Goal: Find specific page/section

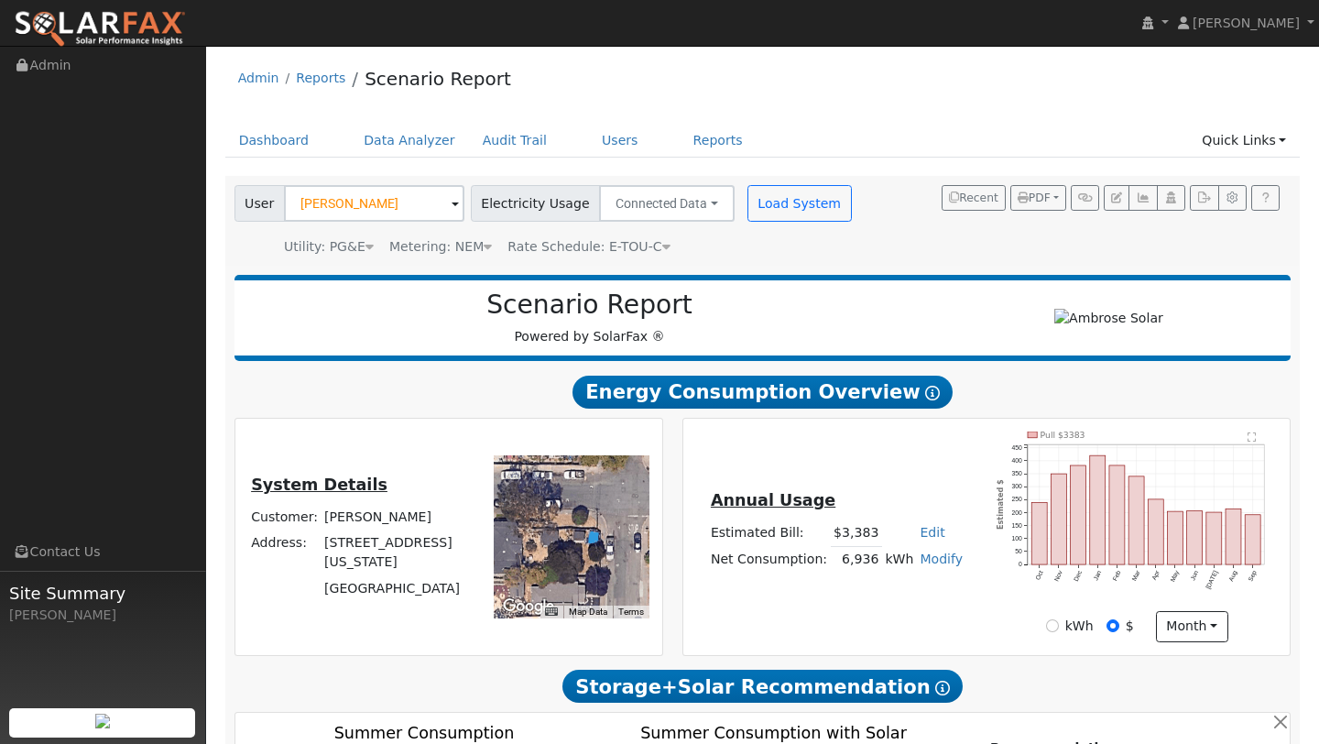
click at [153, 38] on img at bounding box center [100, 29] width 172 height 38
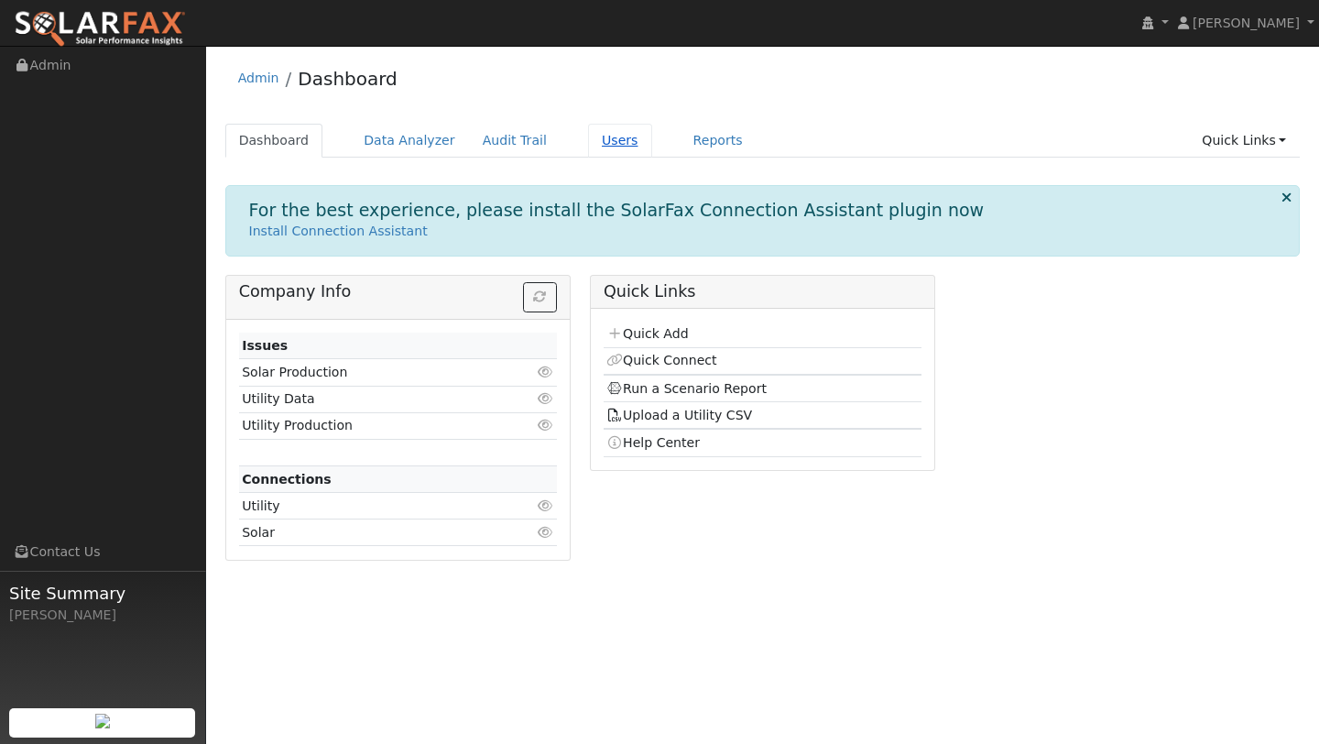
click at [596, 133] on link "Users" at bounding box center [620, 141] width 64 height 34
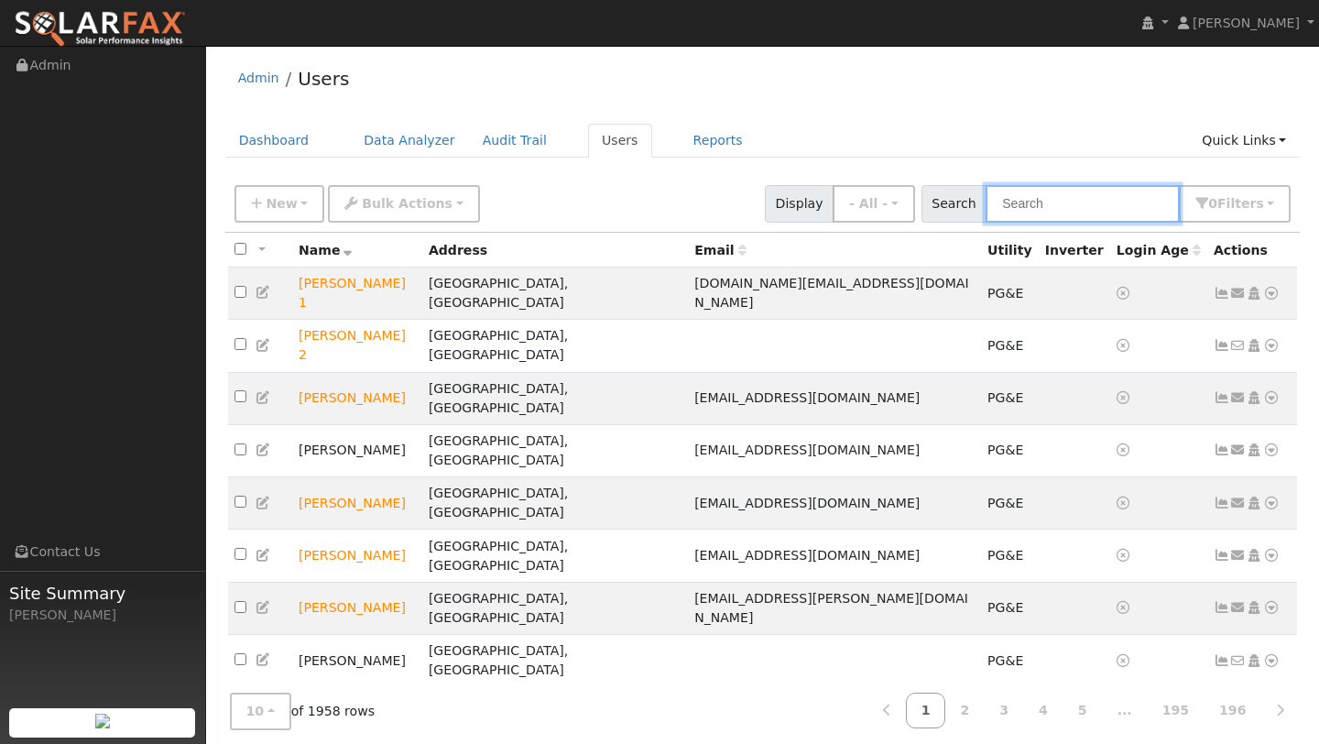
click at [1052, 215] on input "text" at bounding box center [1083, 204] width 194 height 38
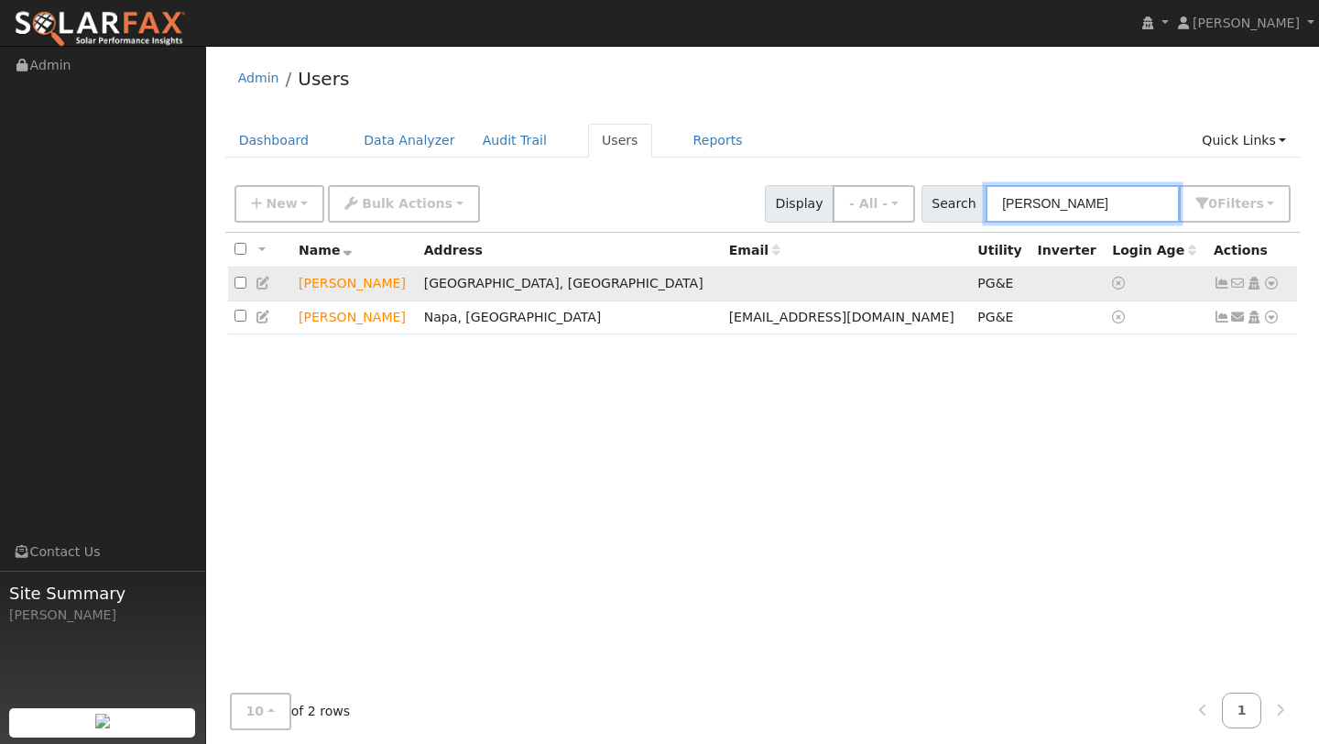
type input "beck"
click at [1272, 284] on icon at bounding box center [1271, 283] width 16 height 13
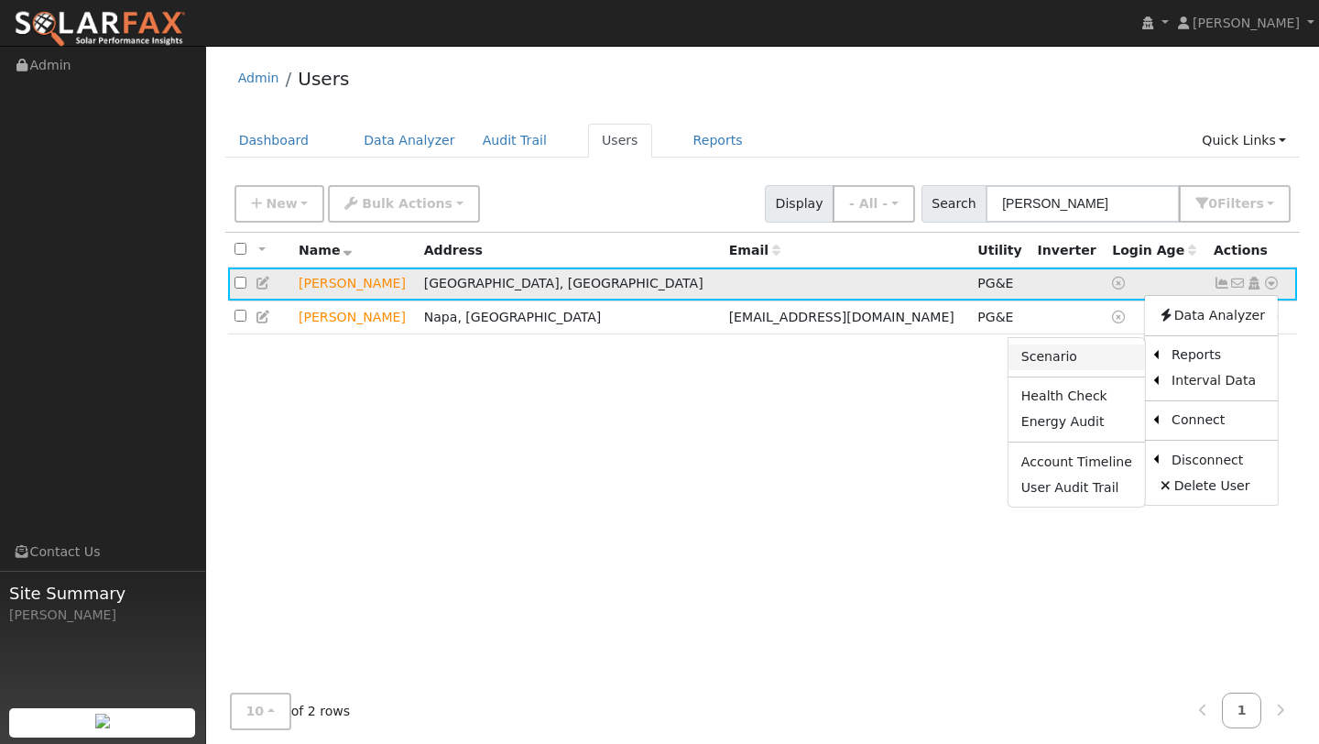
click at [1116, 367] on link "Scenario" at bounding box center [1076, 357] width 136 height 26
